Goal: Obtain resource: Obtain resource

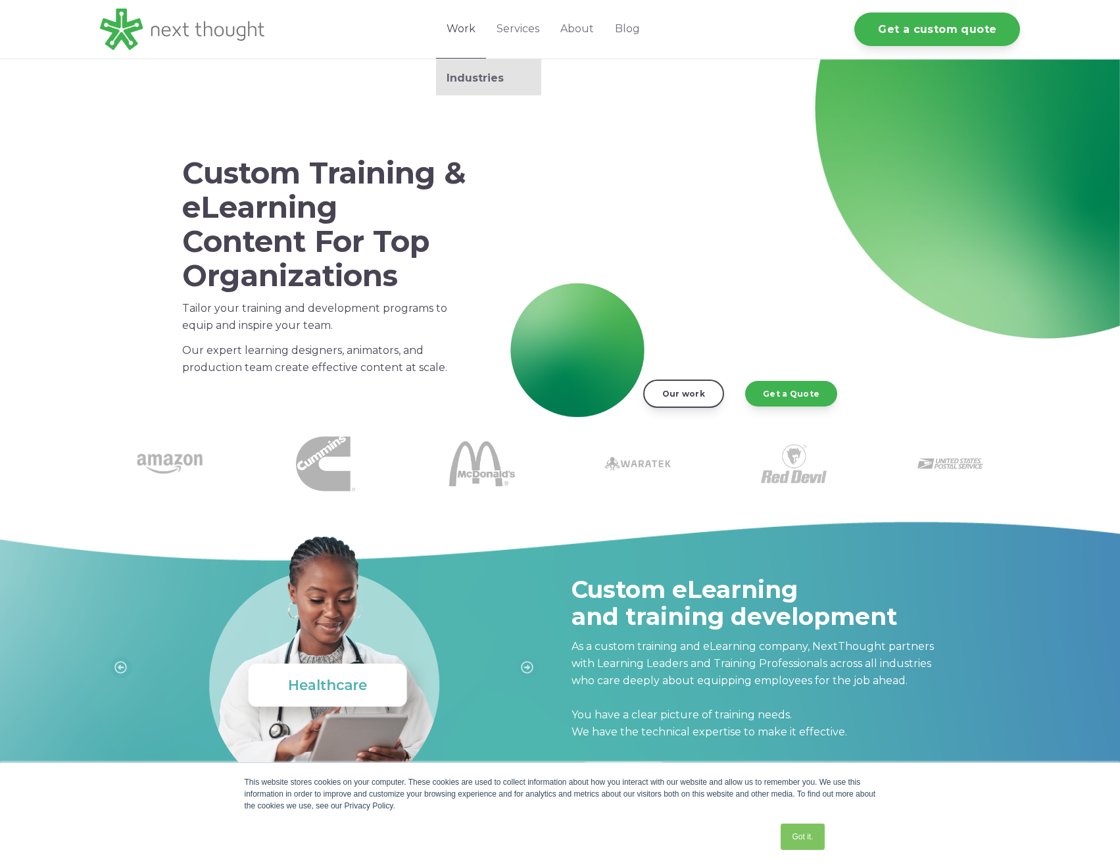
click at [470, 66] on ul "Industries" at bounding box center [488, 77] width 105 height 37
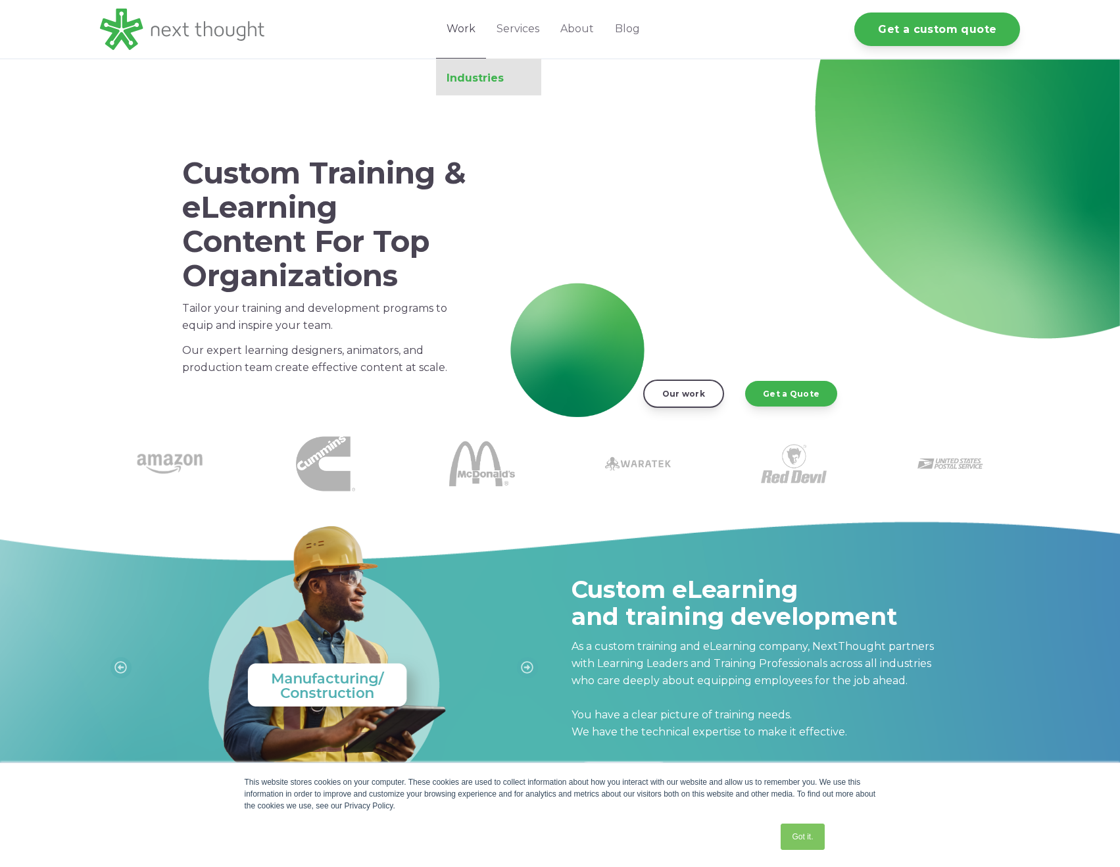
click at [467, 74] on link "Industries" at bounding box center [488, 78] width 105 height 13
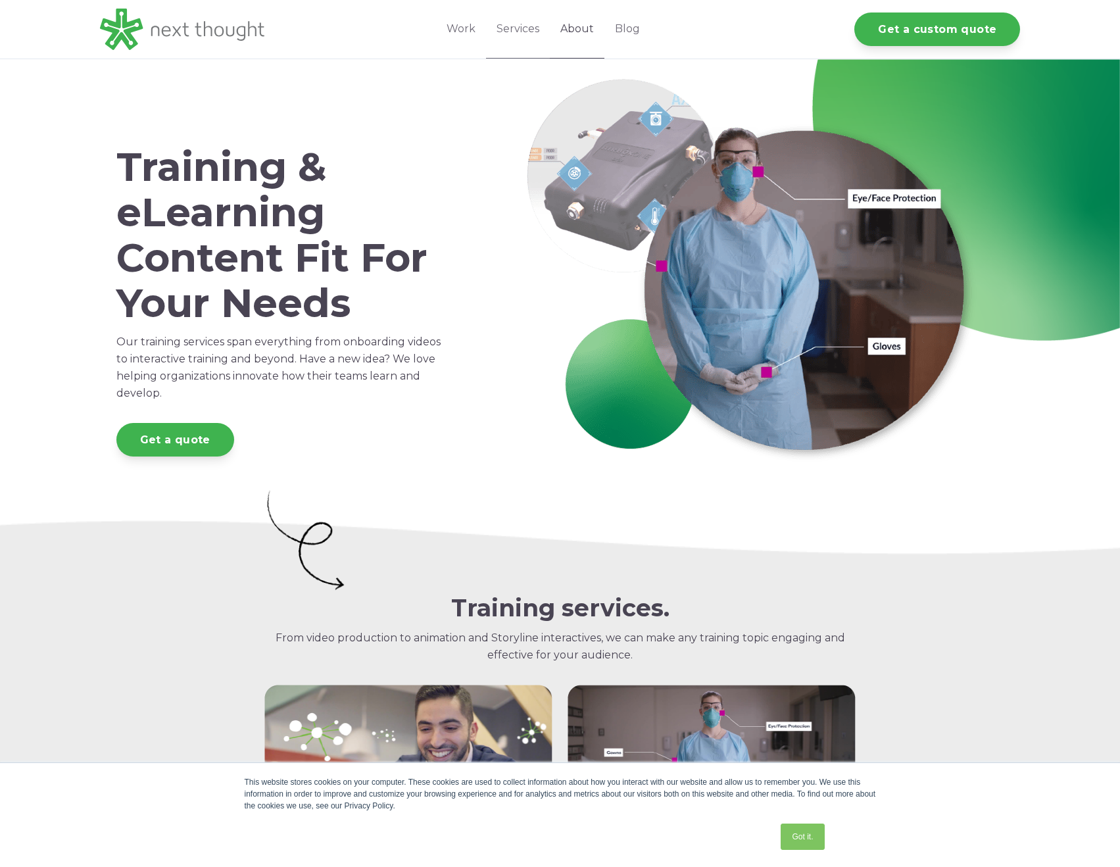
click at [588, 28] on link "About" at bounding box center [577, 29] width 55 height 59
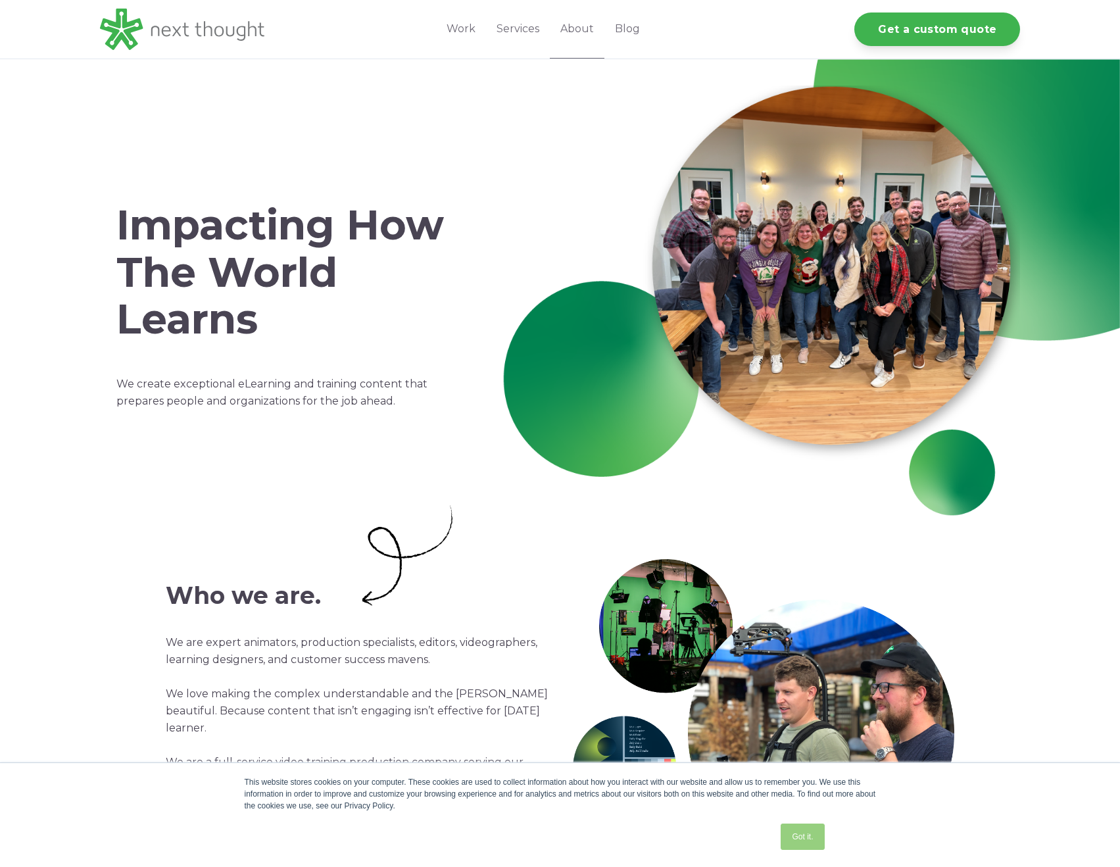
click at [804, 840] on link "Got it." at bounding box center [802, 836] width 43 height 26
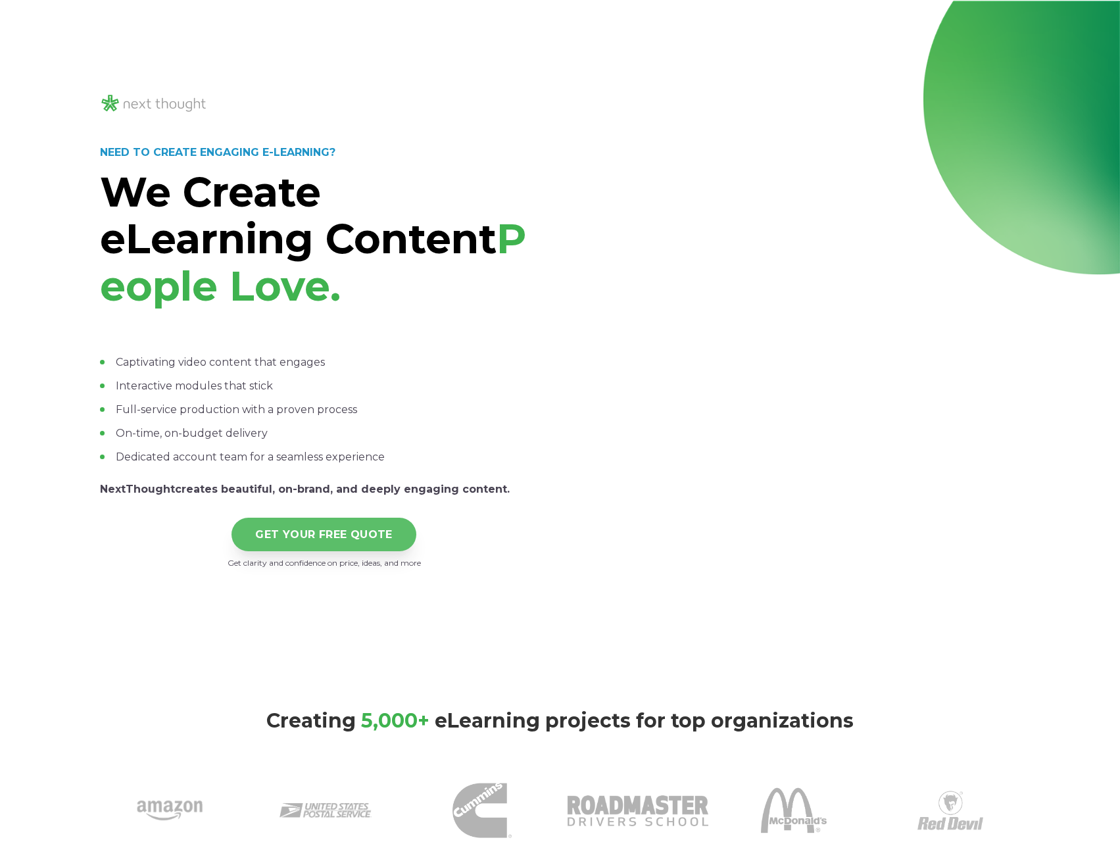
click at [382, 539] on link "GET YOUR FREE QUOTE" at bounding box center [323, 535] width 185 height 34
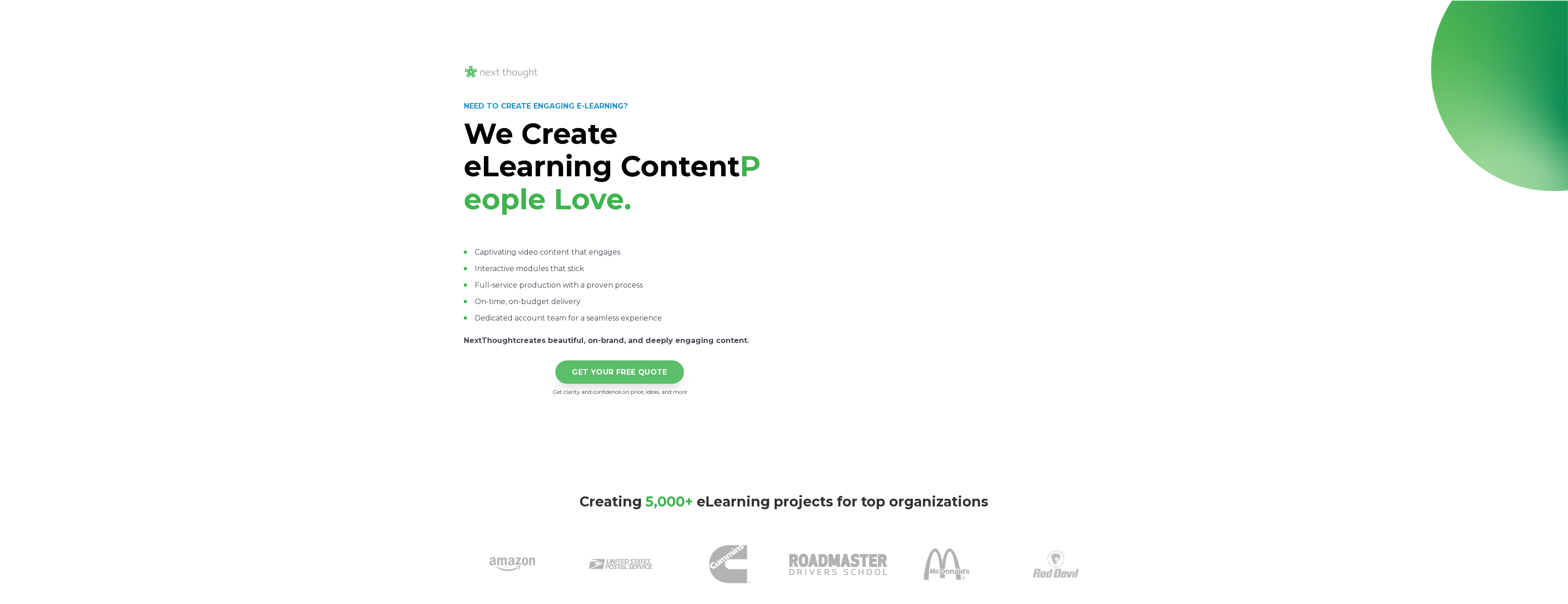
click at [641, 366] on link "GET YOUR FREE QUOTE" at bounding box center [620, 373] width 129 height 24
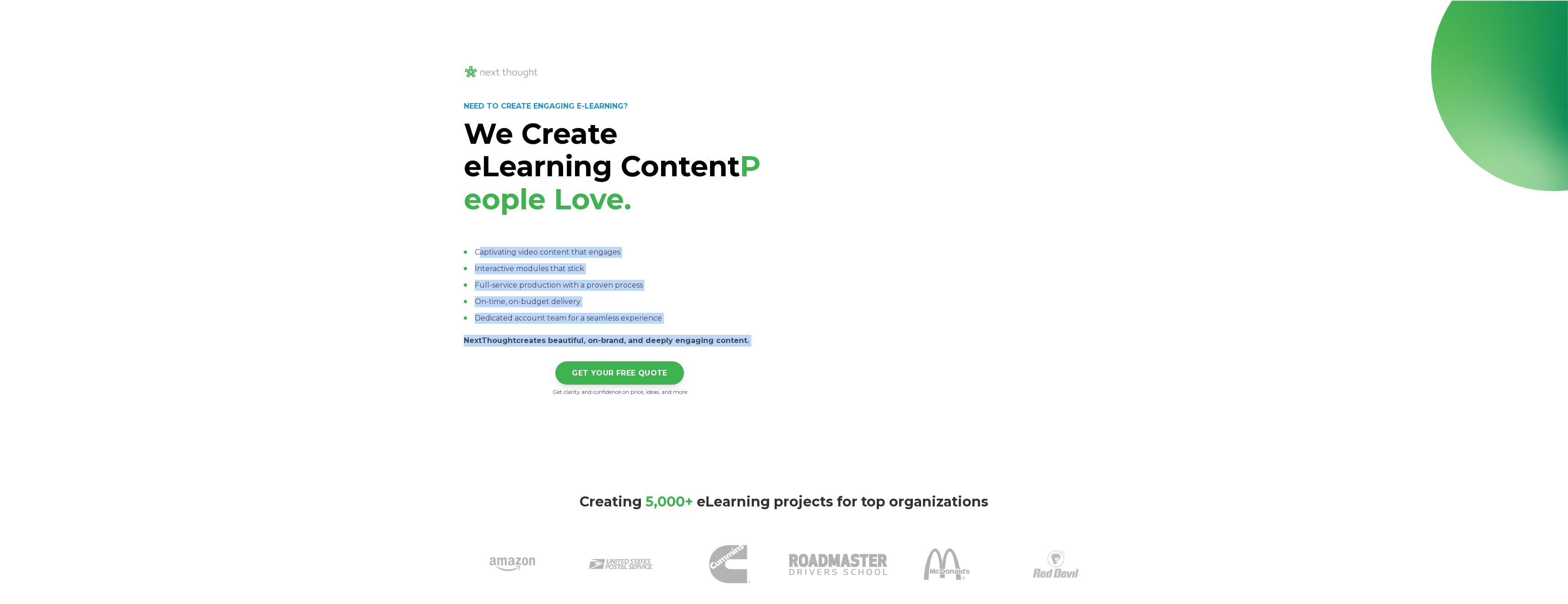
drag, startPoint x: 479, startPoint y: 244, endPoint x: 765, endPoint y: 361, distance: 309.0
click at [765, 361] on div "NEED TO CREATE ENGAGING E-LEARNING? We Create eLearning Content People Love. Ca…" at bounding box center [620, 248] width 312 height 338
click at [769, 357] on div "GET YOUR FREE QUOTE" at bounding box center [620, 366] width 312 height 38
